Goal: Transaction & Acquisition: Purchase product/service

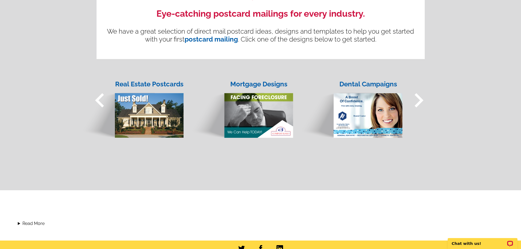
scroll to position [431, 0]
click at [251, 84] on div "Mortgage Designs" at bounding box center [259, 84] width 70 height 10
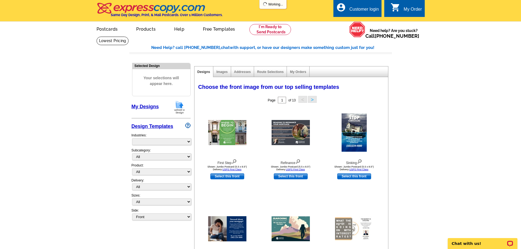
select select "774"
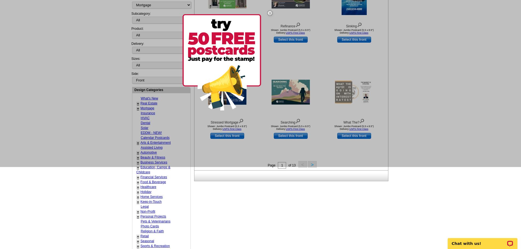
scroll to position [82, 0]
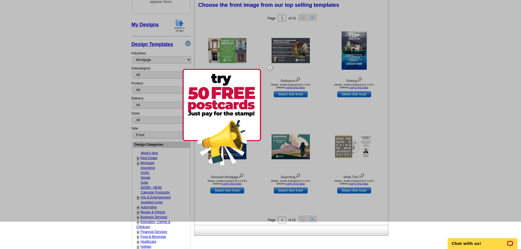
click at [269, 67] on img at bounding box center [270, 68] width 16 height 16
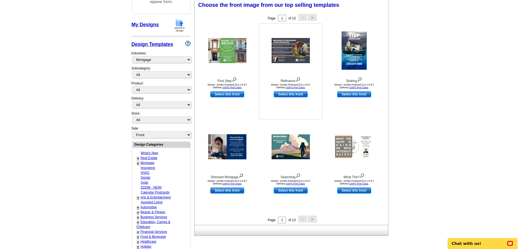
click at [282, 54] on img at bounding box center [291, 50] width 38 height 25
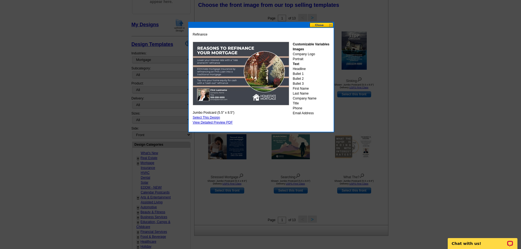
click at [327, 25] on button at bounding box center [322, 24] width 24 height 5
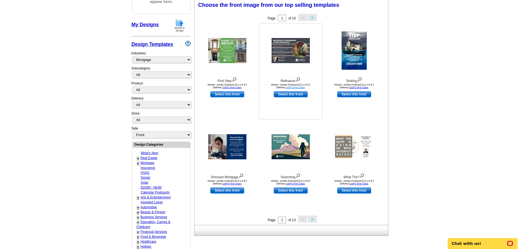
click at [295, 88] on link "USPS First Class" at bounding box center [295, 87] width 19 height 3
click at [191, 76] on select "All Distressed Homeowners Lending Refinance Seminars" at bounding box center [161, 74] width 59 height 7
select select "1169"
click at [132, 72] on select "All Distressed Homeowners Lending Refinance Seminars" at bounding box center [161, 74] width 59 height 7
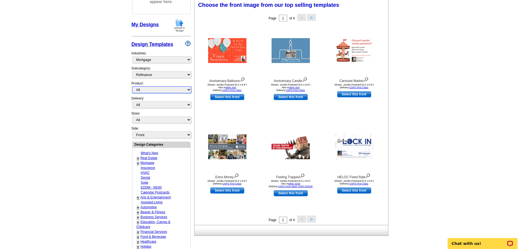
click at [189, 91] on select "All Postcards Letters and flyers Business Cards Door Hangers Greeting Cards" at bounding box center [161, 89] width 59 height 7
select select "1"
click at [132, 87] on select "All Postcards Letters and flyers Business Cards Door Hangers Greeting Cards" at bounding box center [161, 89] width 59 height 7
click at [156, 104] on select "All First Class Mail Shipped to Me EDDM Save 66% on Postage" at bounding box center [161, 104] width 59 height 7
select select "1"
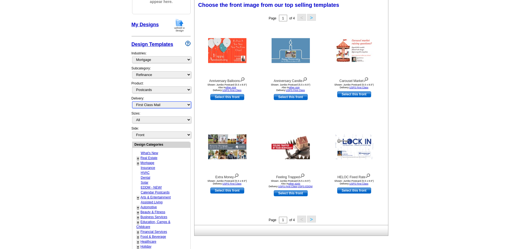
click at [132, 102] on select "All First Class Mail Shipped to Me EDDM Save 66% on Postage" at bounding box center [161, 104] width 59 height 7
click at [188, 121] on select "All Jumbo Postcard (5.5" x 8.5") Regular Postcard (4.25" x 5.6") Panoramic Post…" at bounding box center [161, 119] width 59 height 7
click at [232, 121] on div "Extra Money Shown: Jumbo Postcard (5.5 x 8.5") Delivery: USPS First Class Selec…" at bounding box center [226, 167] width 63 height 96
click at [159, 136] on select "Front Back" at bounding box center [161, 135] width 59 height 7
select select "front"
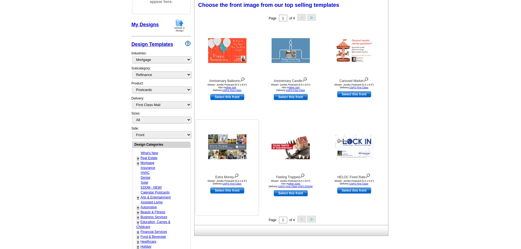
click at [222, 145] on img at bounding box center [227, 147] width 38 height 25
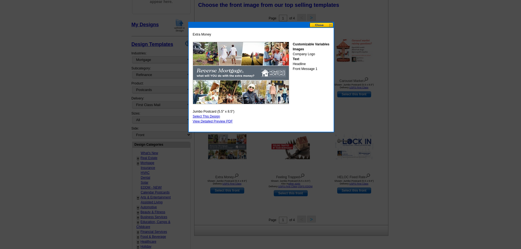
click at [330, 26] on button at bounding box center [322, 24] width 24 height 5
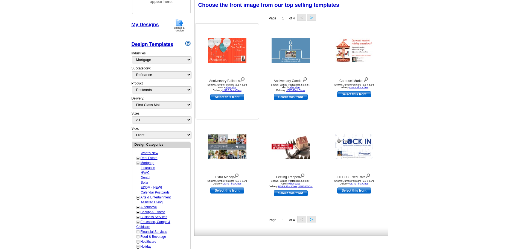
click at [221, 51] on img at bounding box center [227, 50] width 38 height 25
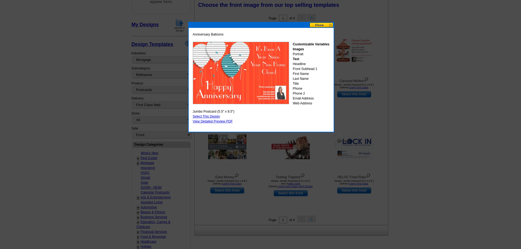
click at [331, 24] on button at bounding box center [322, 24] width 24 height 5
